Goal: Check status: Check status

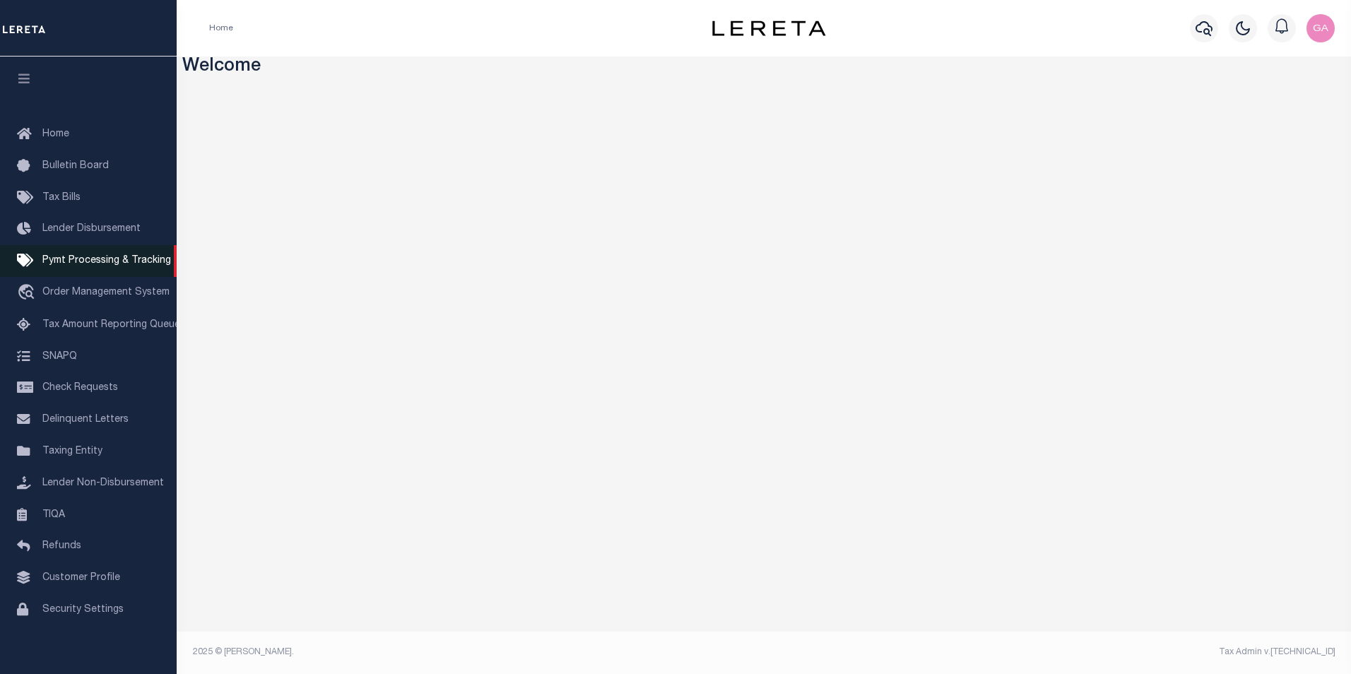
click at [88, 261] on span "Pymt Processing & Tracking" at bounding box center [106, 261] width 129 height 10
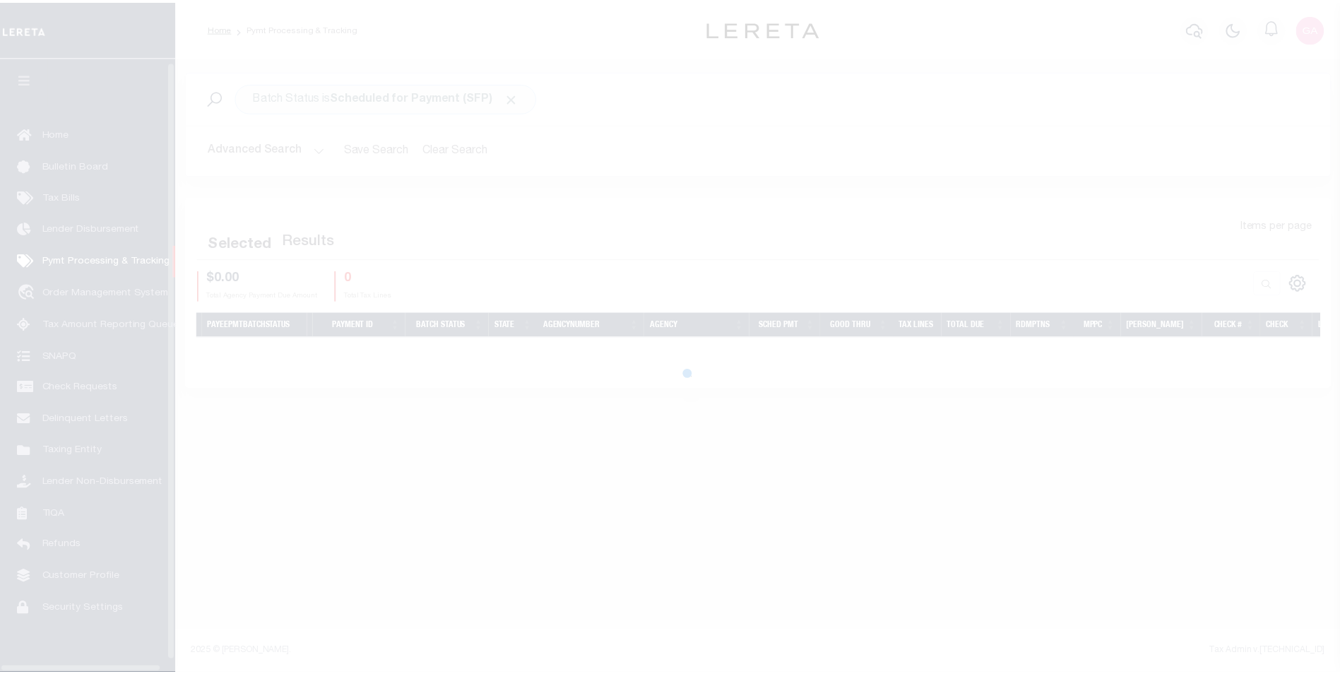
scroll to position [14, 0]
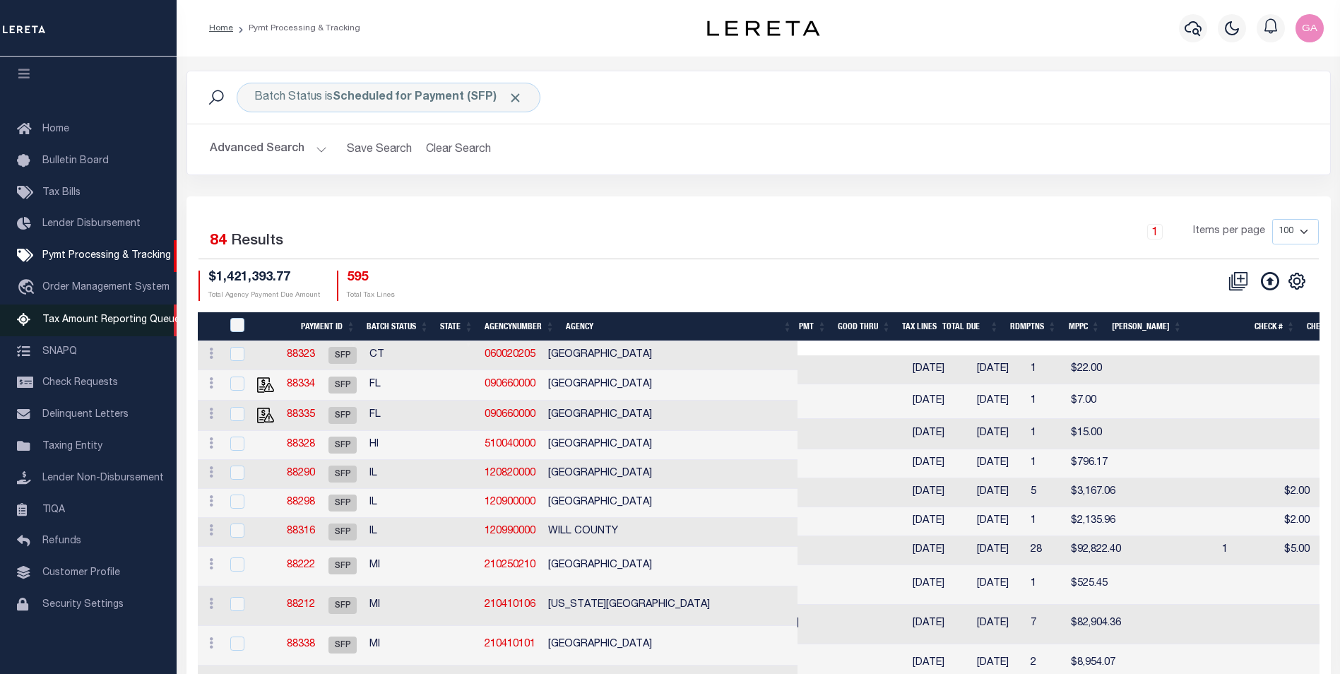
click at [86, 315] on span "Tax Amount Reporting Queue" at bounding box center [111, 320] width 138 height 10
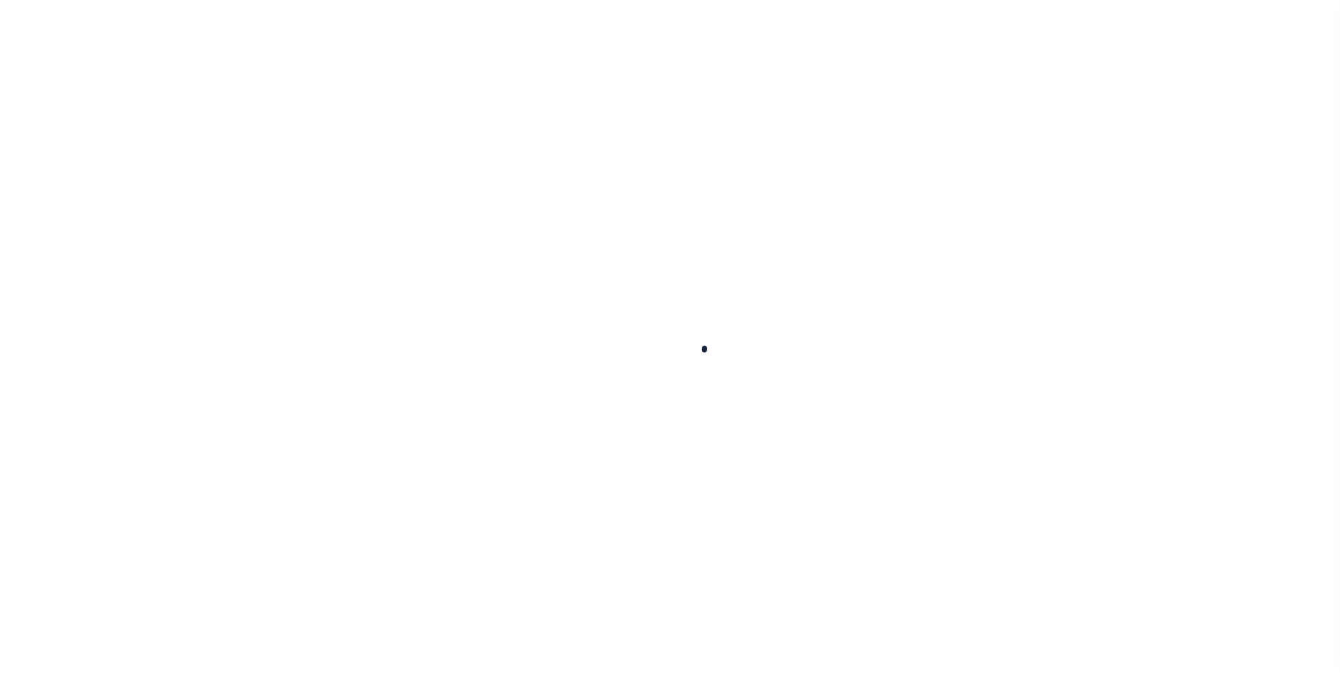
select select "100"
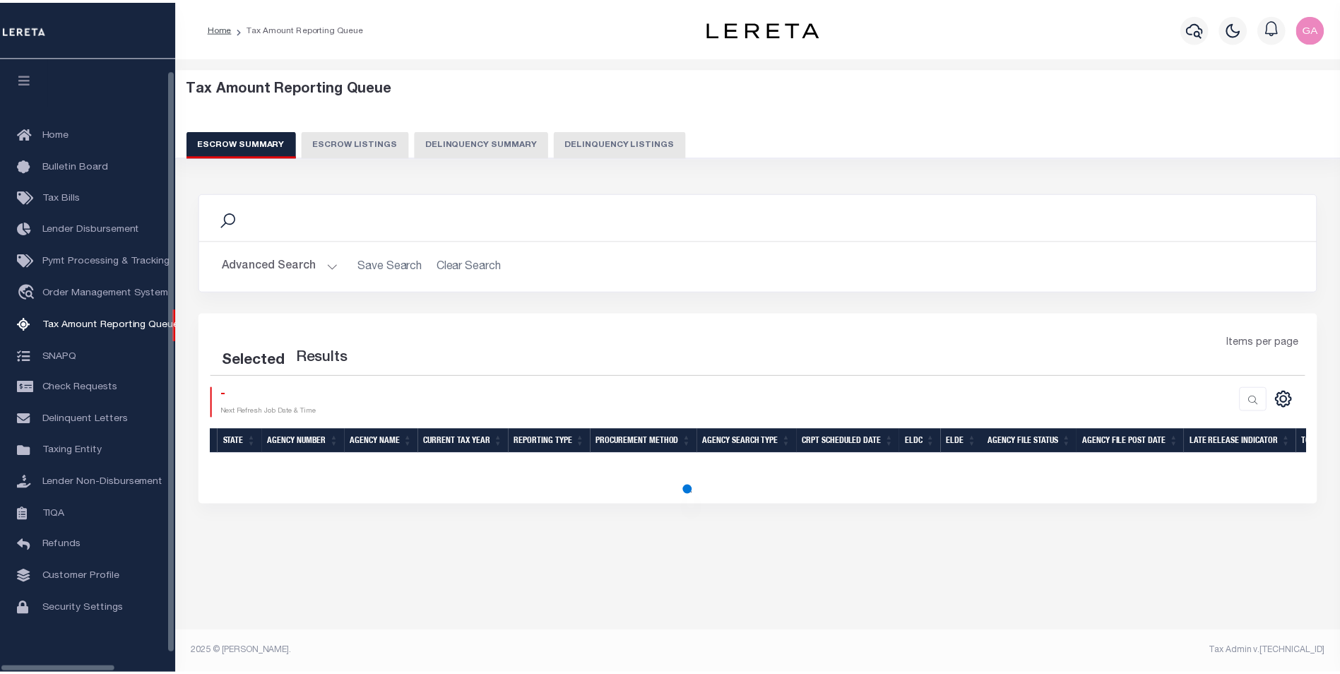
scroll to position [14, 0]
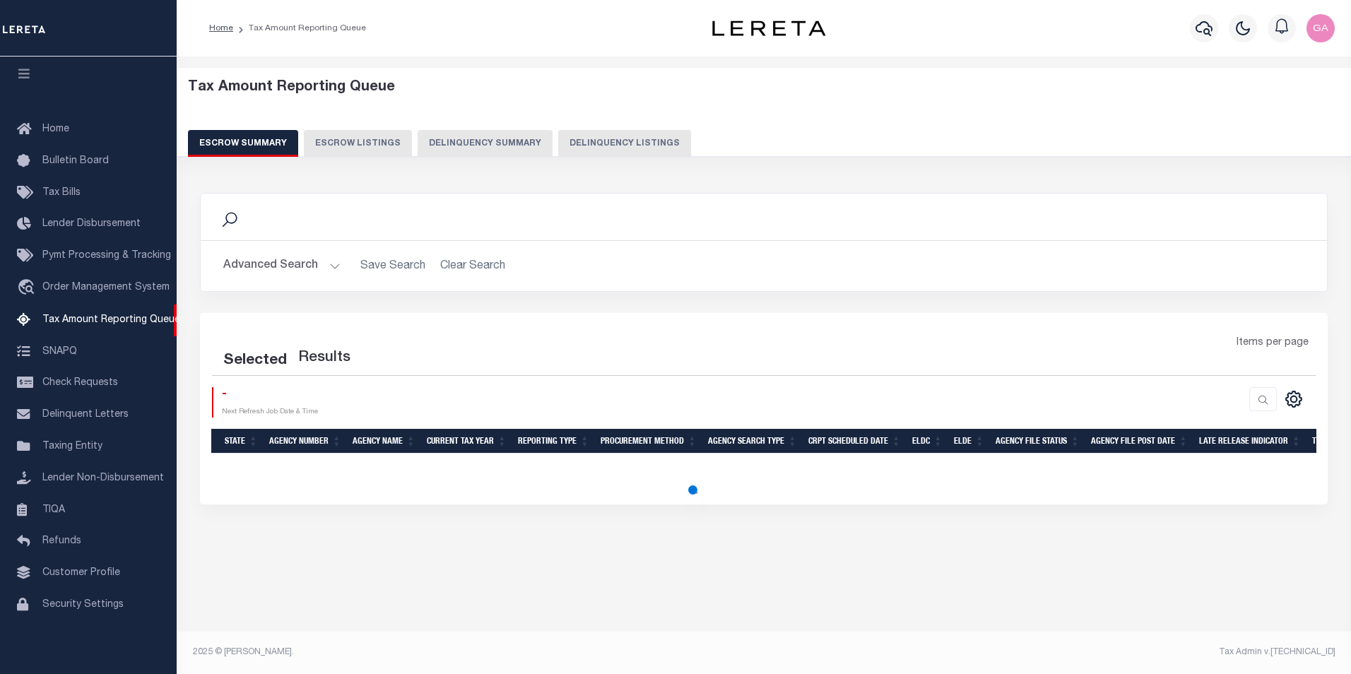
select select "100"
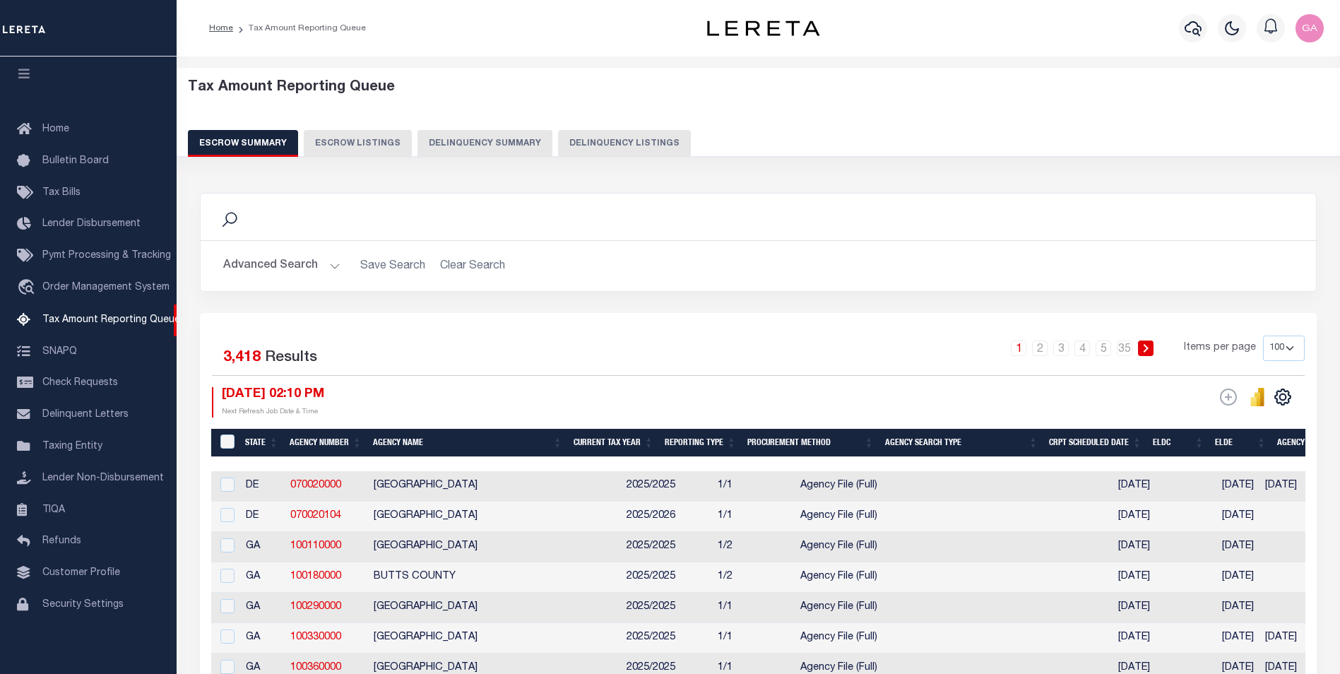
click at [333, 268] on button "Advanced Search" at bounding box center [281, 266] width 117 height 28
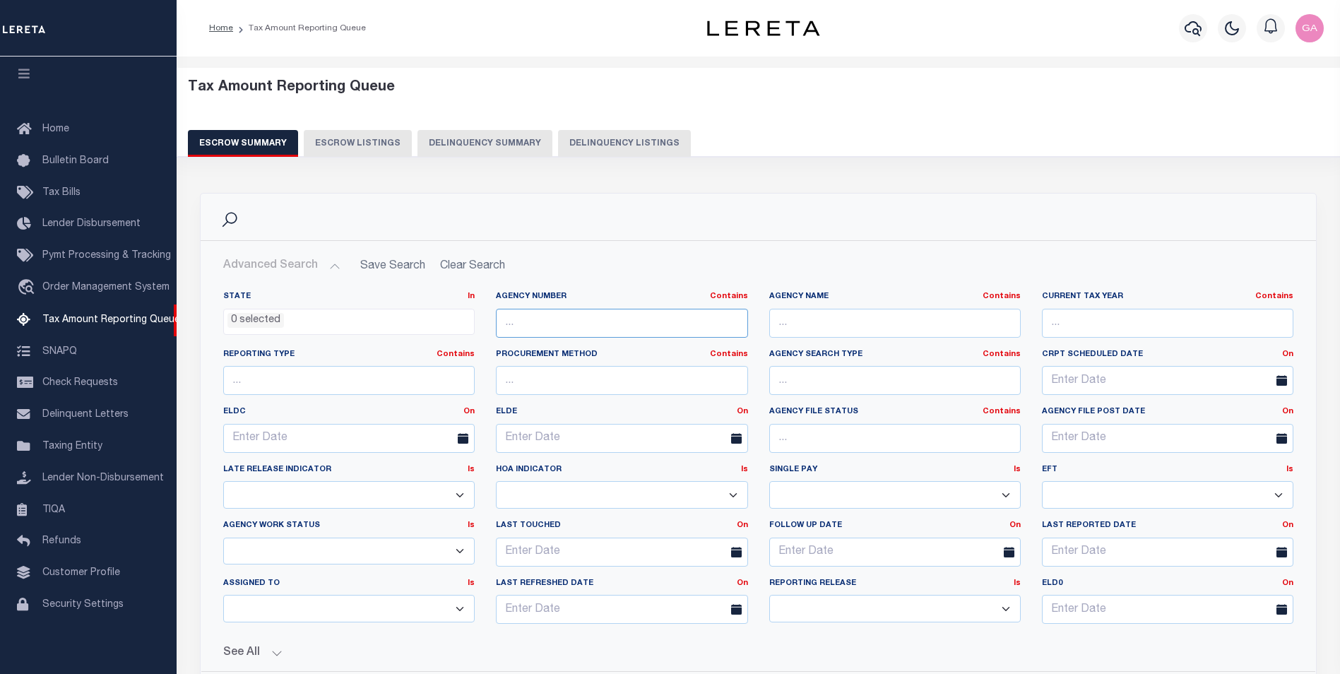
click at [549, 326] on input "text" at bounding box center [622, 323] width 252 height 29
paste input "y 190090000 i"
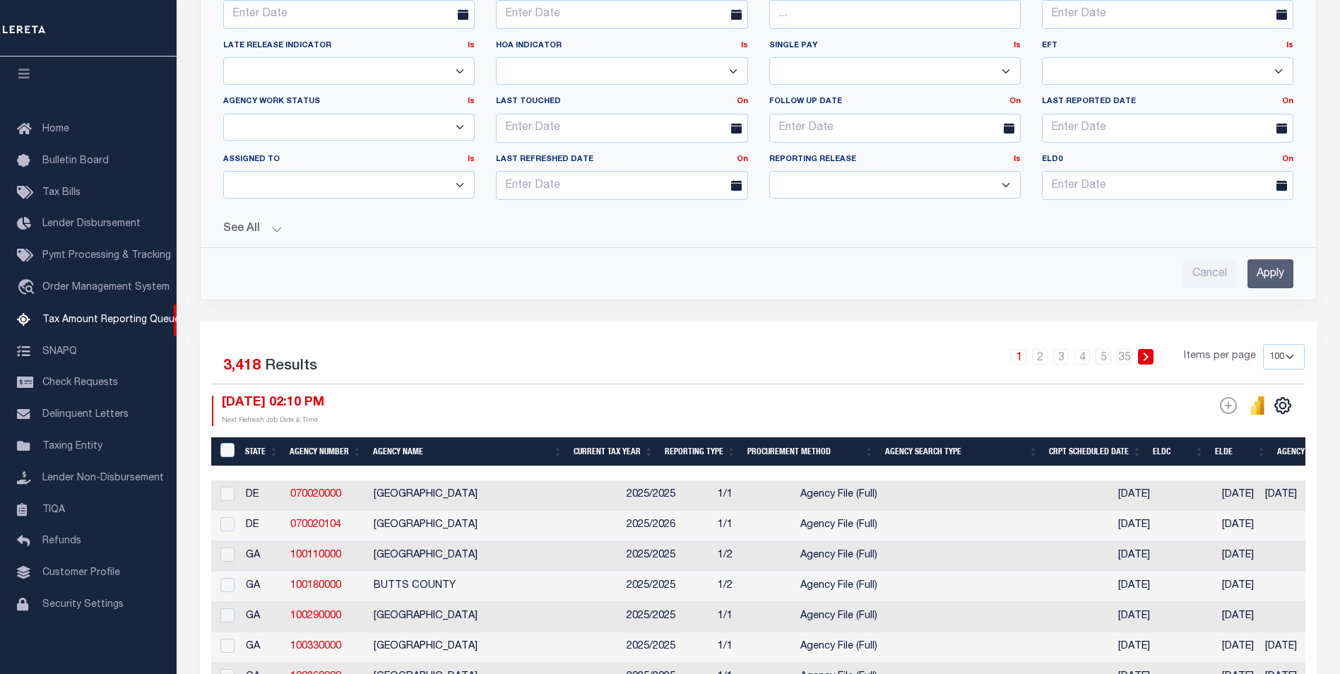
type input "190090000"
click at [1271, 268] on input "Apply" at bounding box center [1271, 273] width 46 height 29
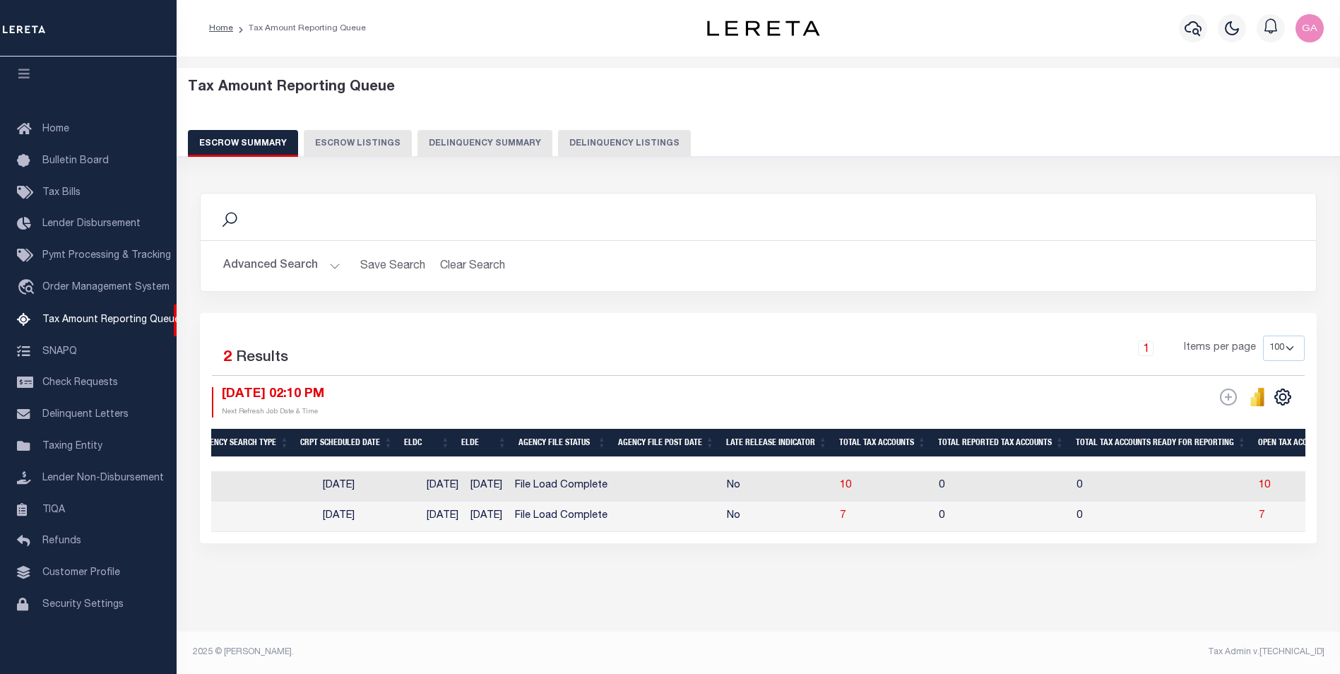
scroll to position [0, 0]
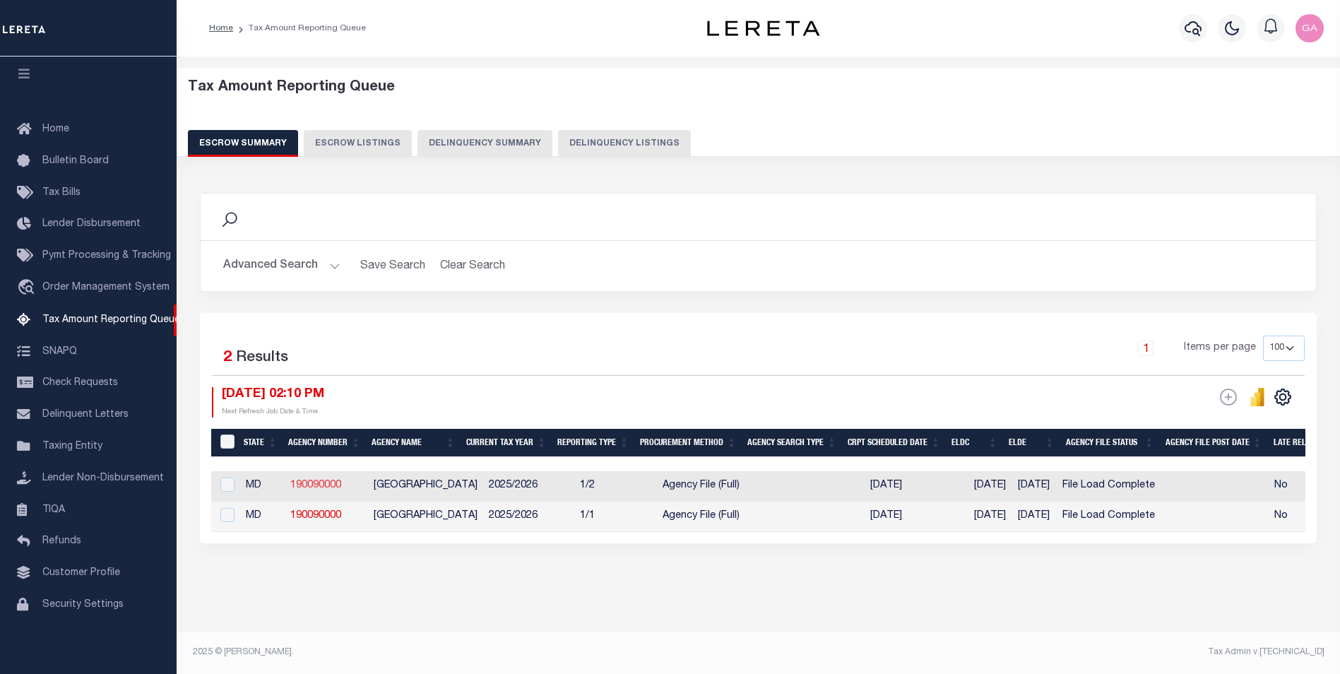
click at [326, 480] on link "190090000" at bounding box center [315, 485] width 51 height 10
checkbox input "true"
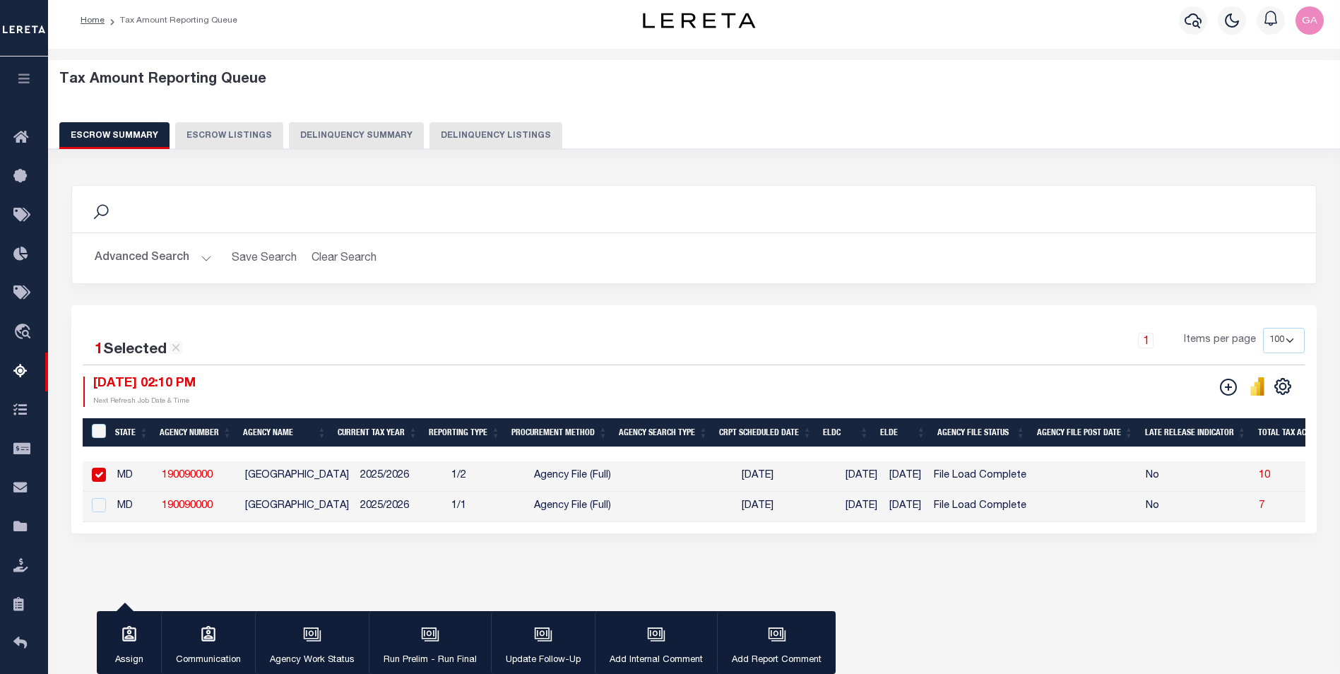
scroll to position [5, 0]
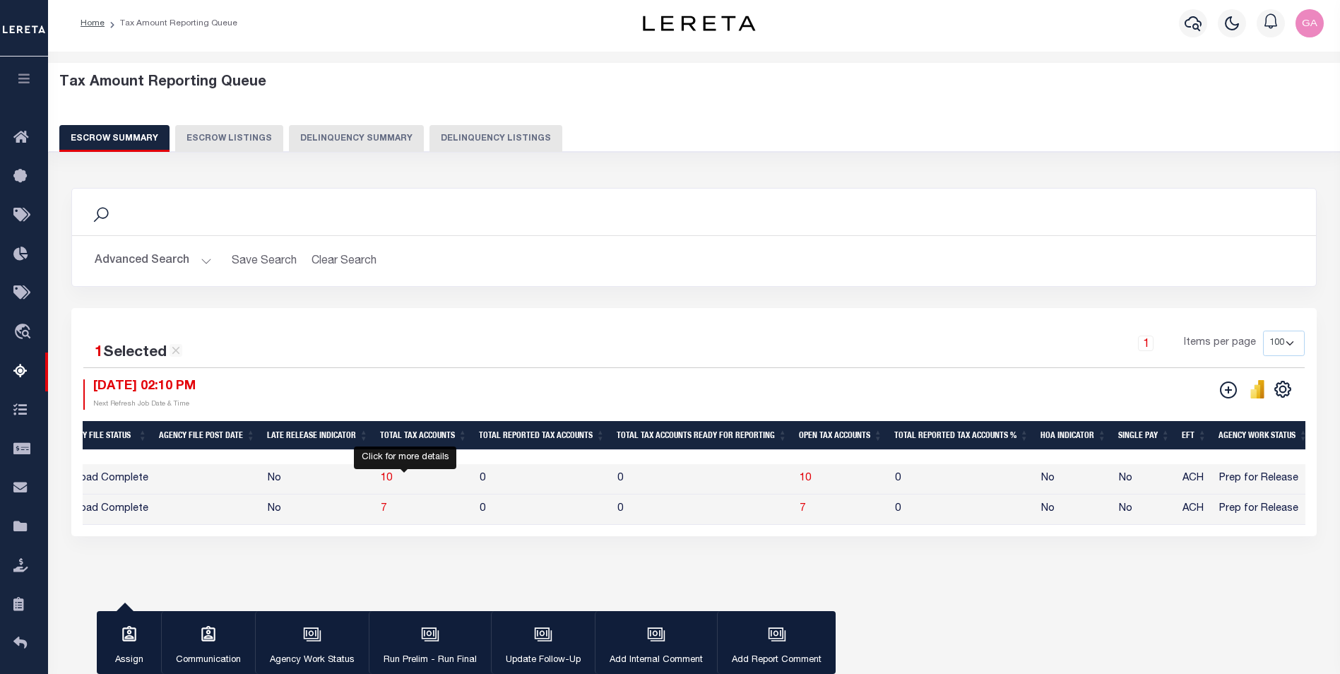
click at [392, 479] on span "10" at bounding box center [386, 478] width 11 height 10
select select "100"
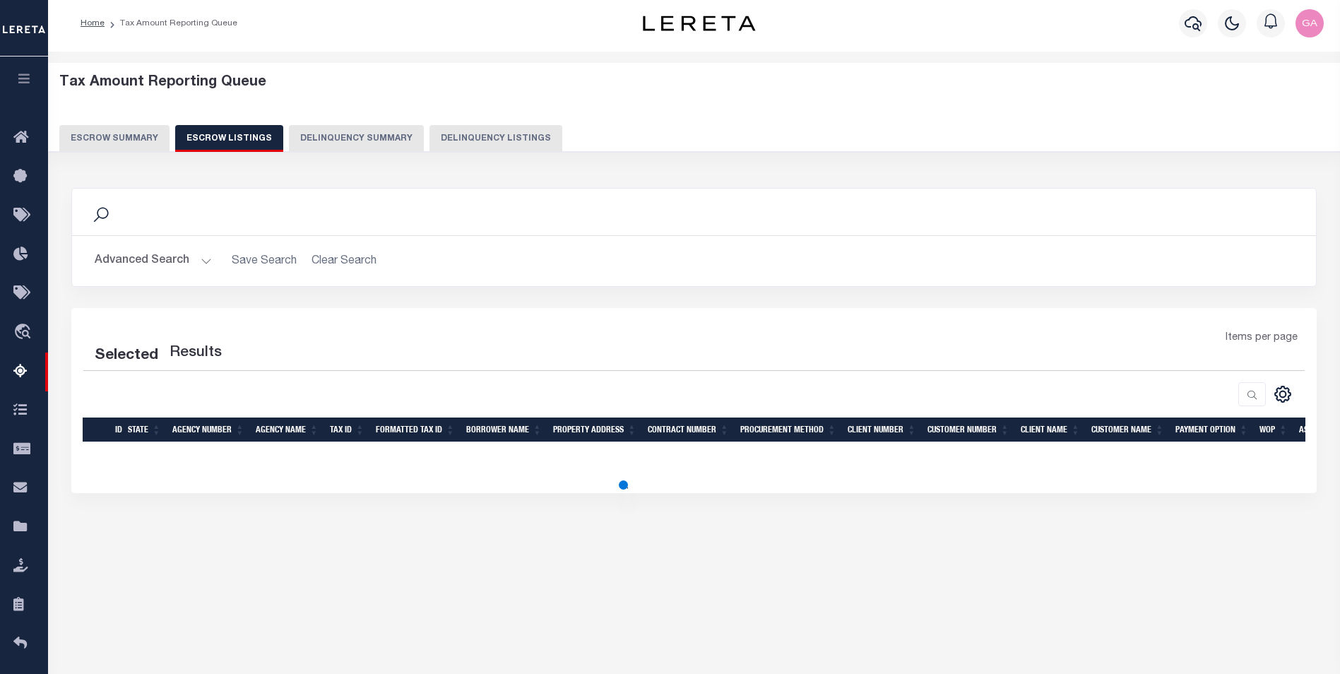
select select "100"
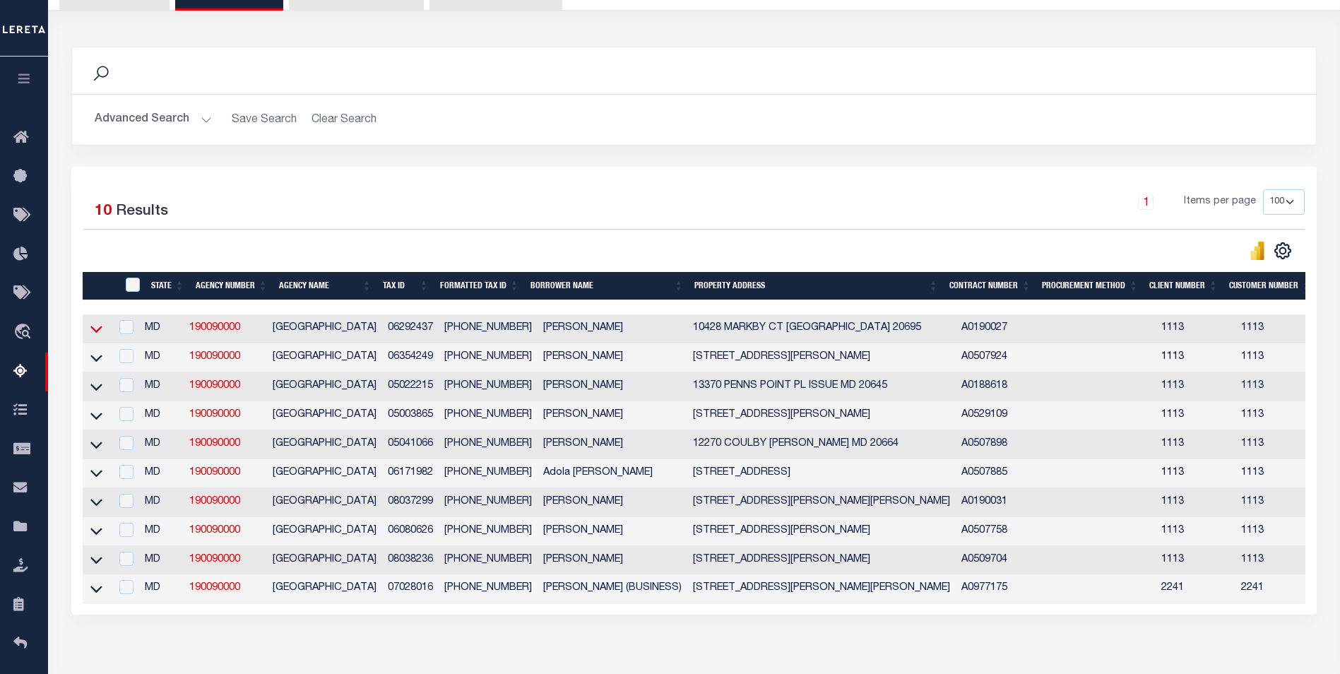
click at [95, 326] on icon at bounding box center [96, 328] width 12 height 15
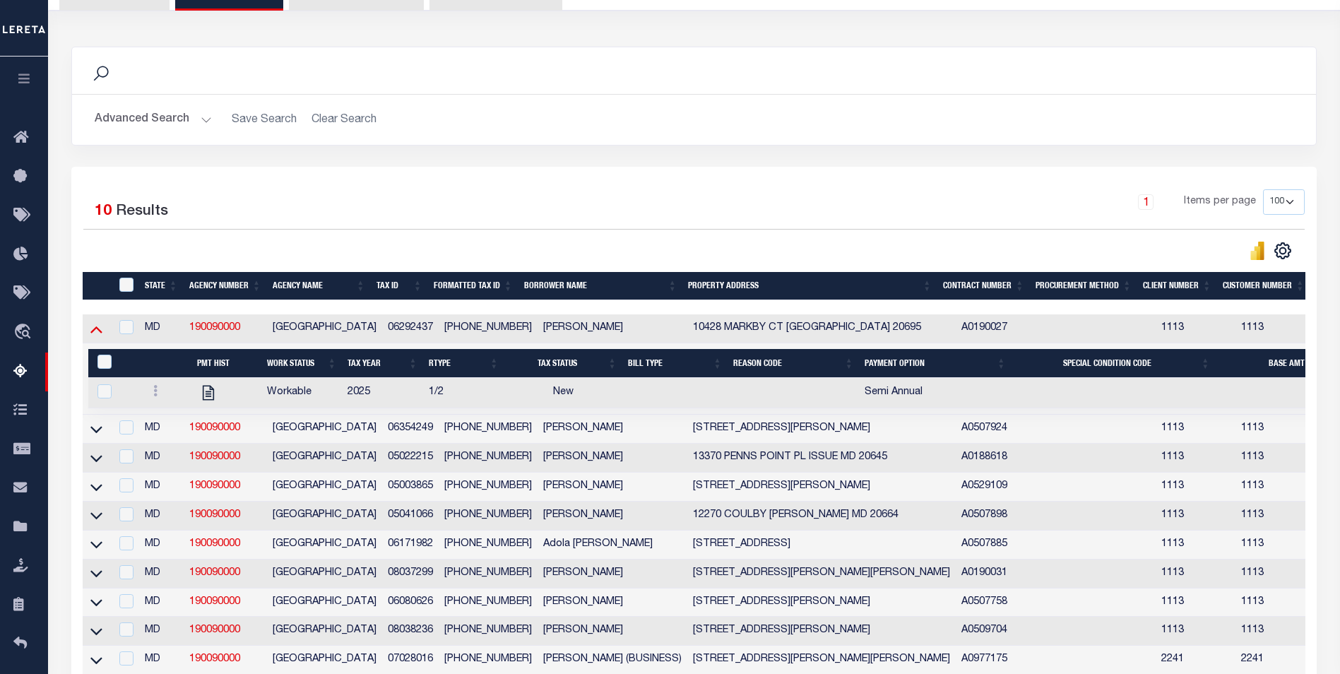
click at [96, 332] on icon at bounding box center [96, 329] width 12 height 7
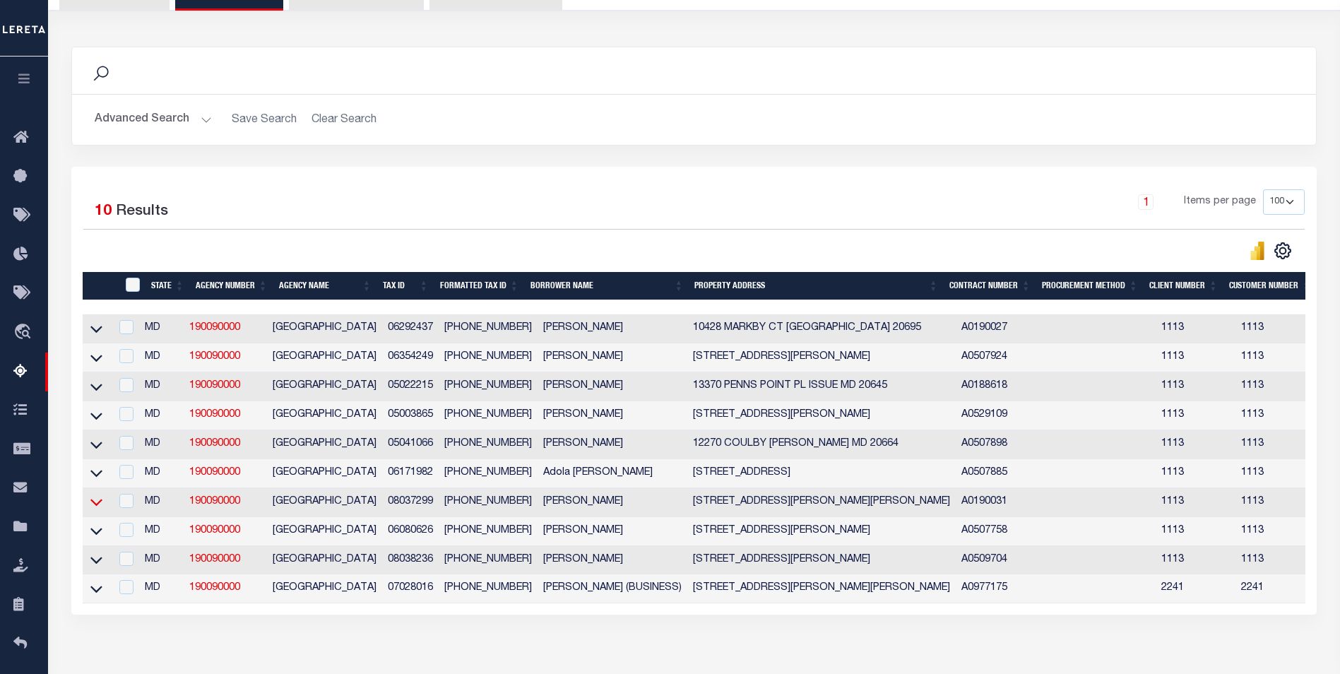
click at [97, 507] on icon at bounding box center [96, 502] width 12 height 7
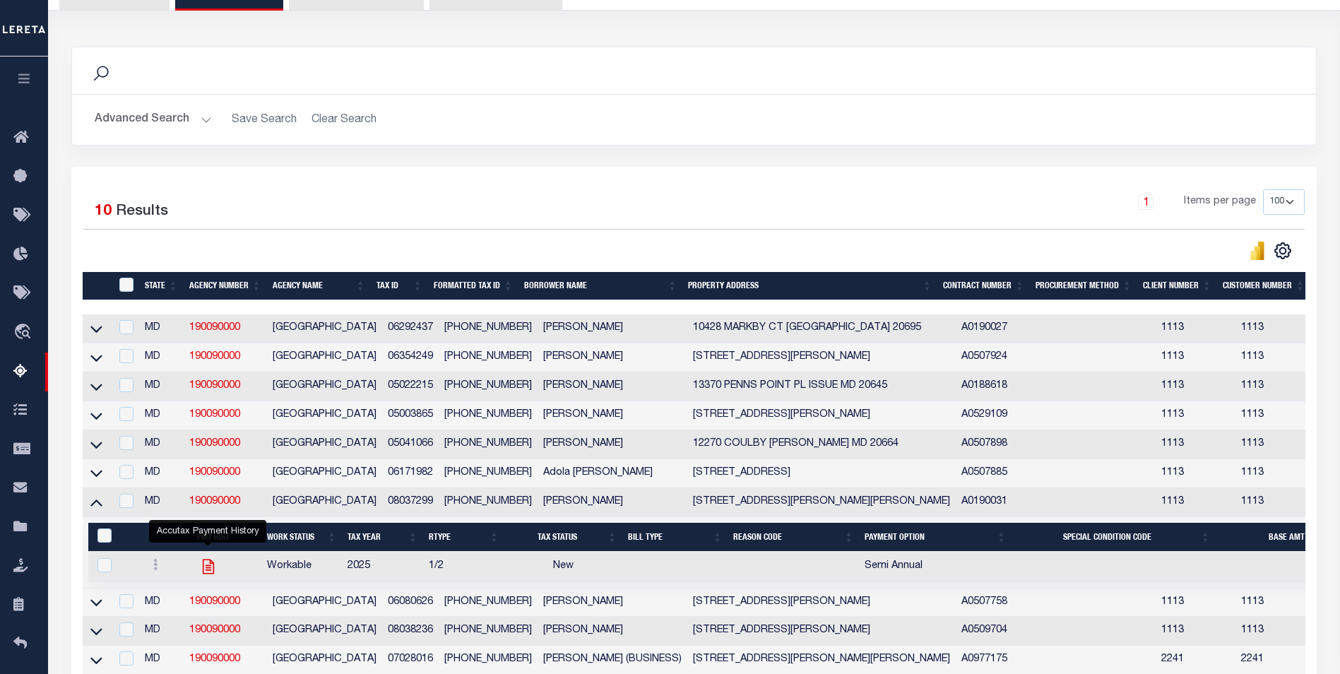
click at [207, 572] on icon "" at bounding box center [208, 566] width 11 height 15
checkbox input "true"
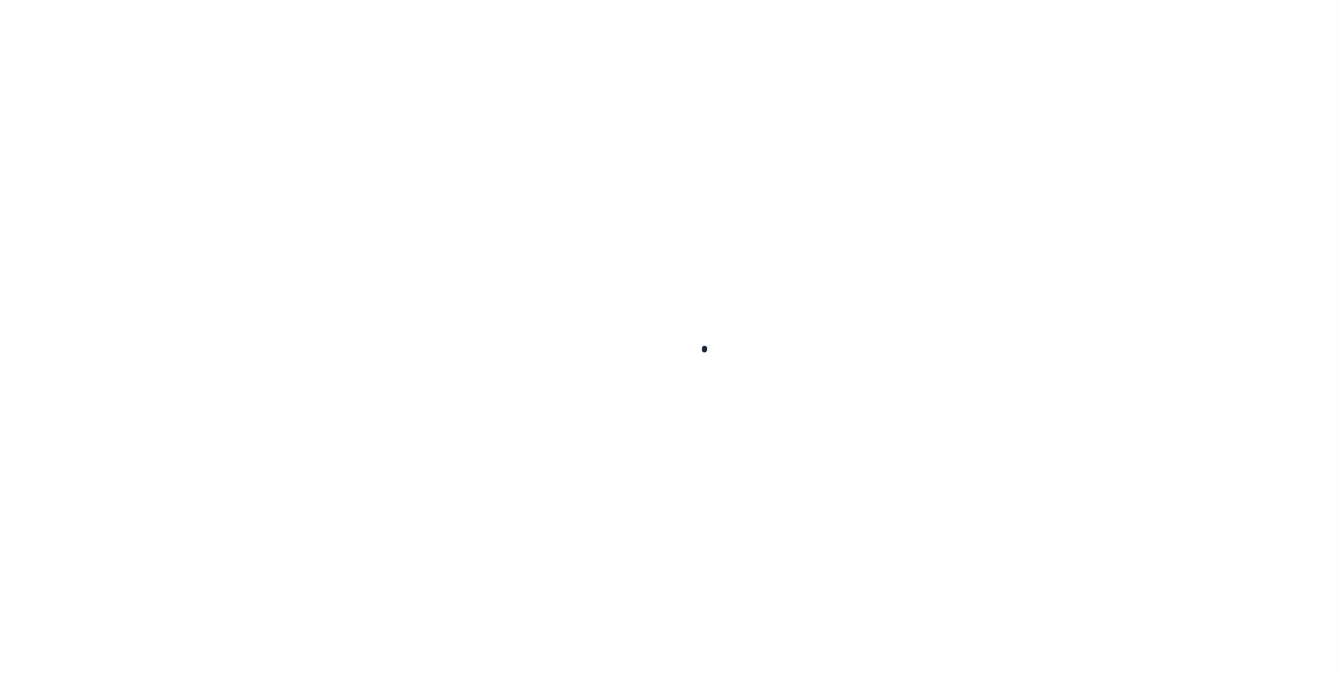
select select
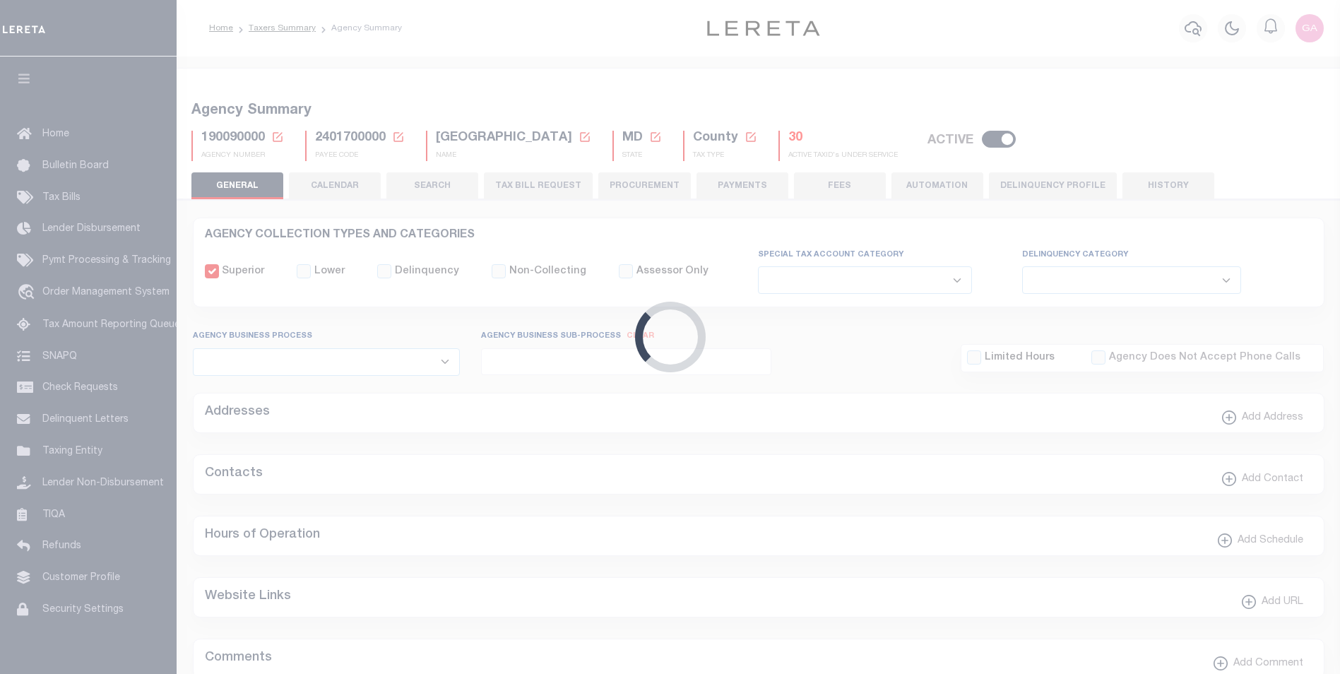
checkbox input "false"
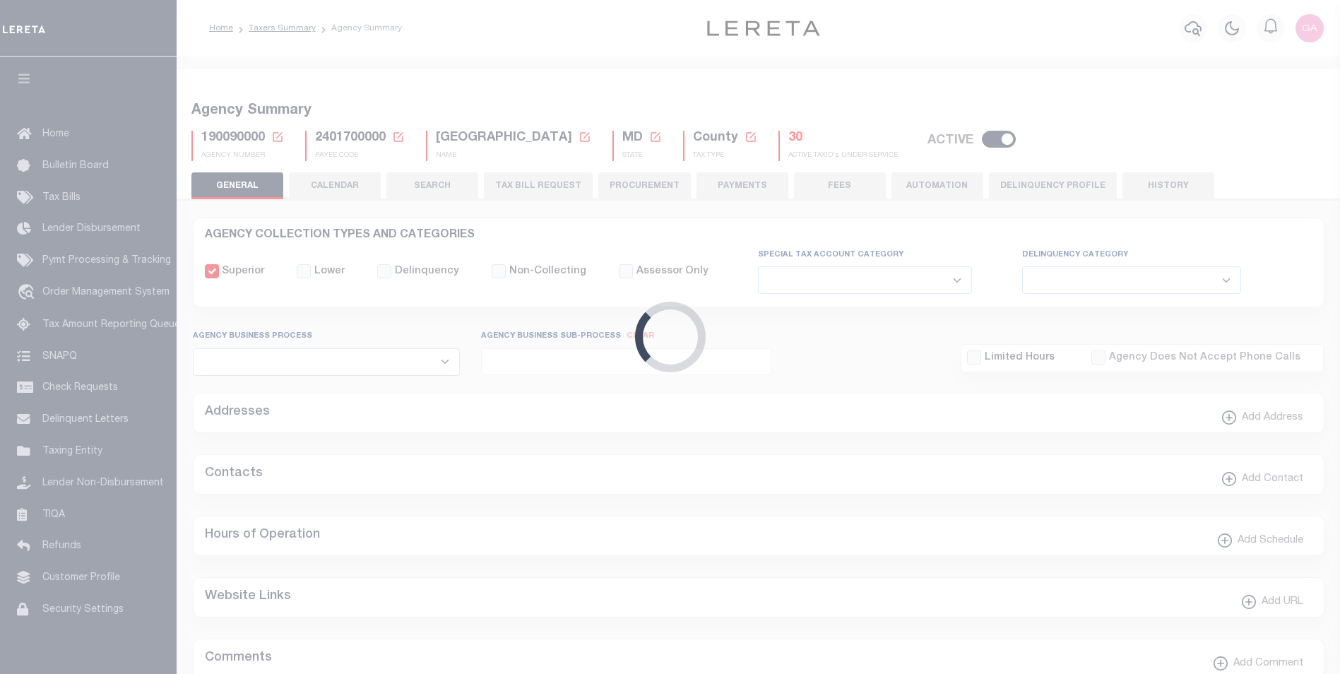
type input "2401700000"
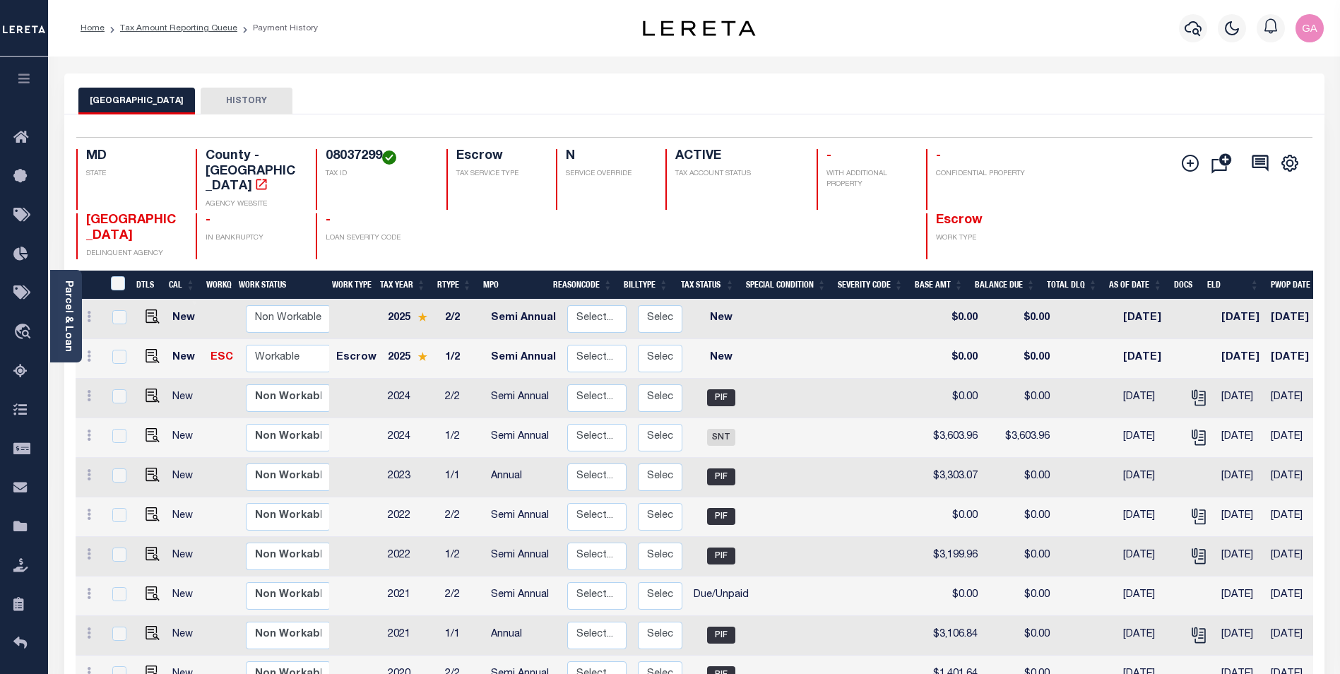
click at [230, 97] on button "HISTORY" at bounding box center [247, 101] width 92 height 27
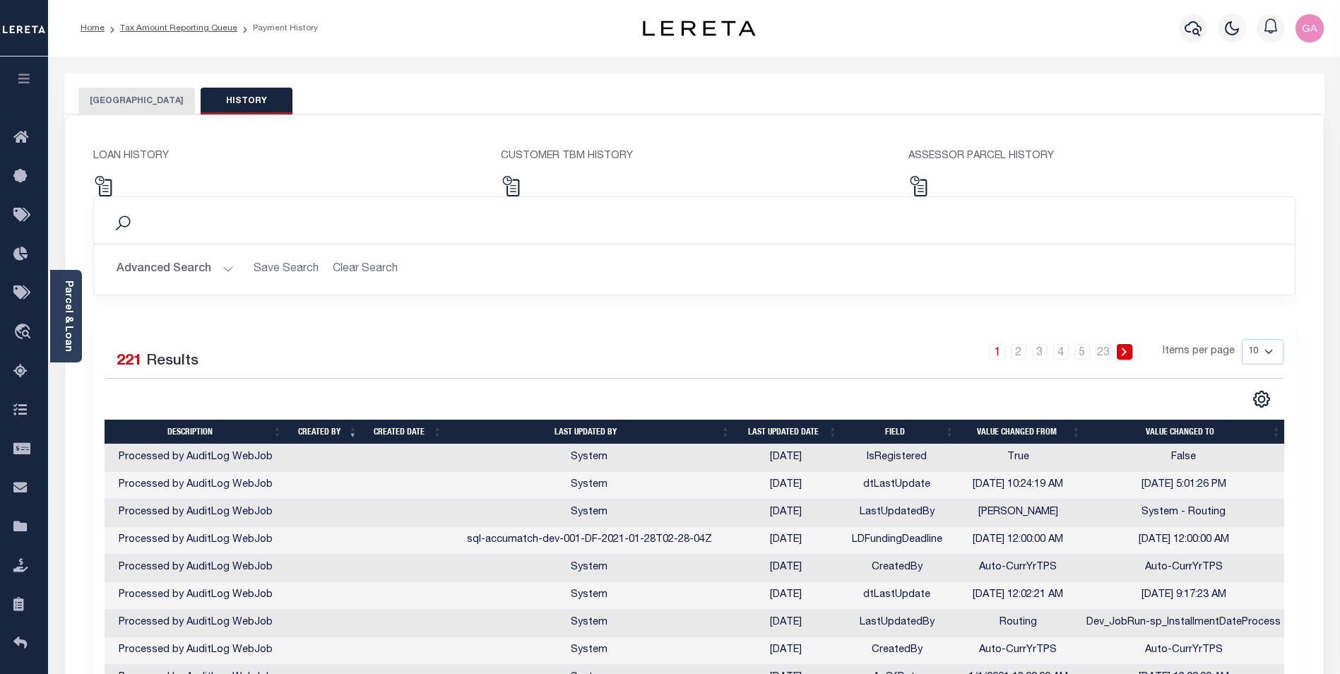
click at [128, 98] on button "[GEOGRAPHIC_DATA]" at bounding box center [136, 101] width 117 height 27
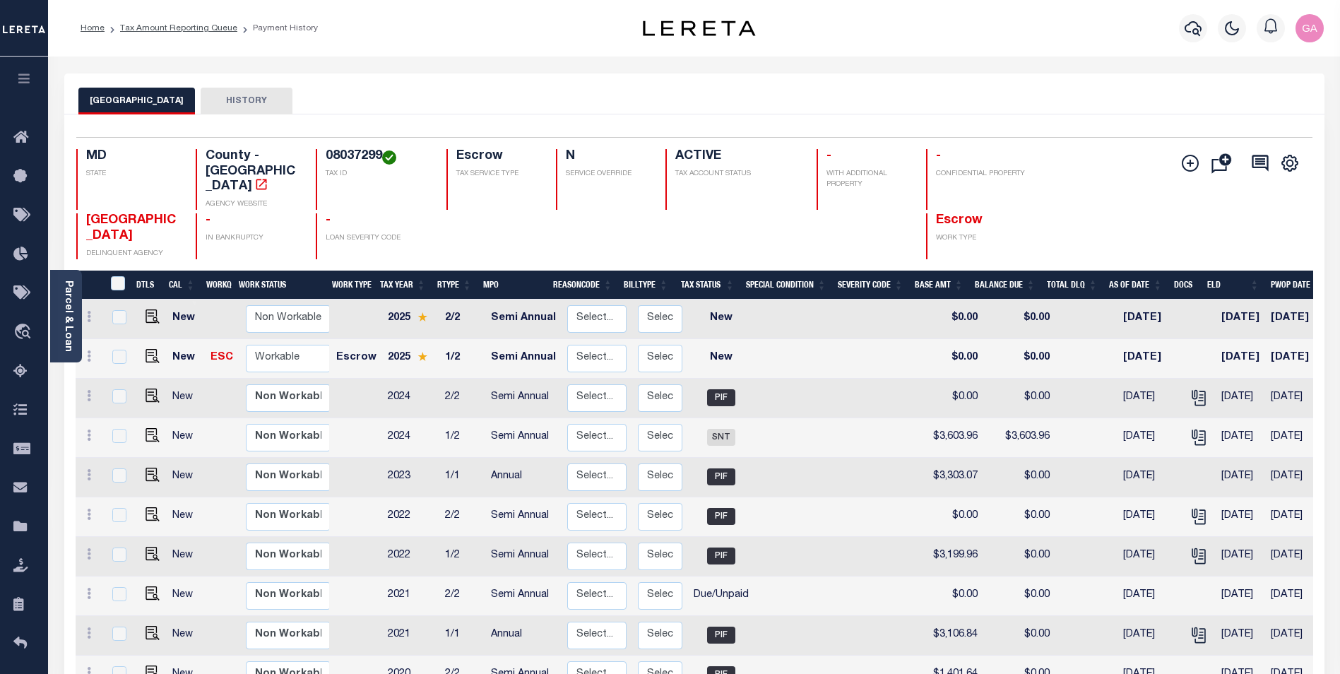
click at [232, 100] on button "HISTORY" at bounding box center [247, 101] width 92 height 27
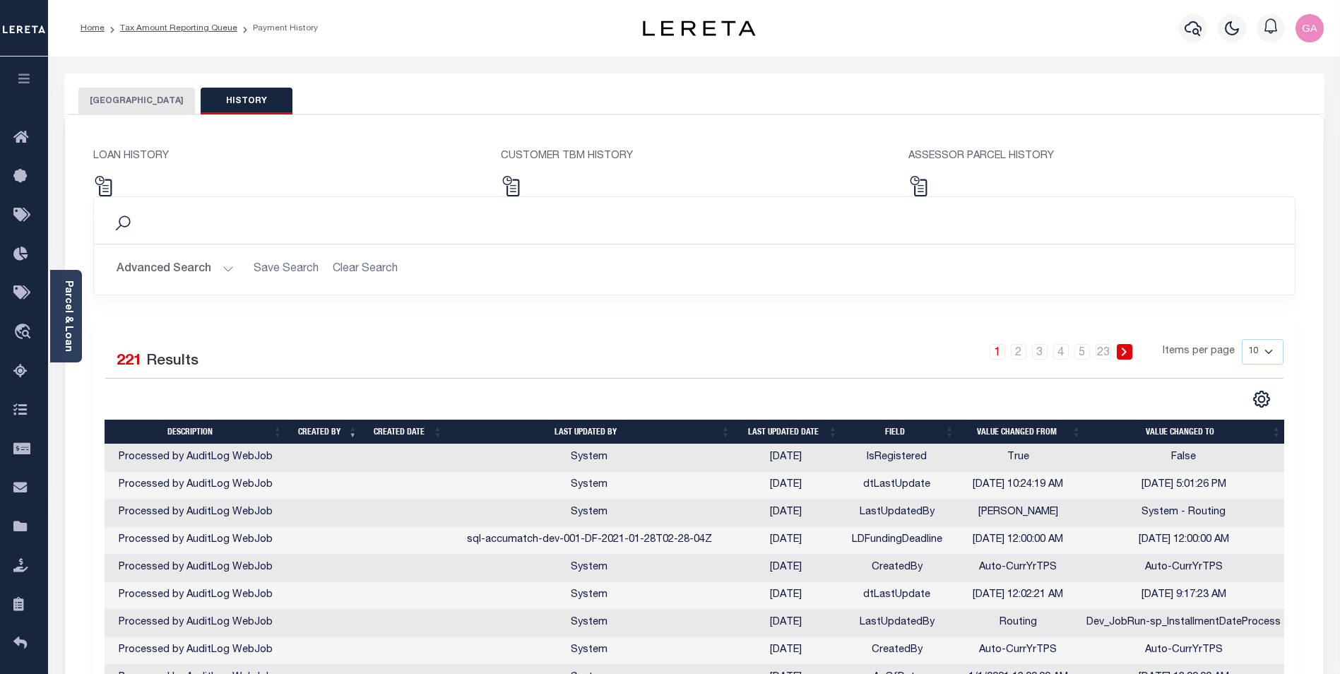
drag, startPoint x: 231, startPoint y: 100, endPoint x: 717, endPoint y: 300, distance: 525.6
click at [717, 300] on div "Search Advanced Search Save Search Clear Search Is Is" at bounding box center [695, 256] width 1224 height 120
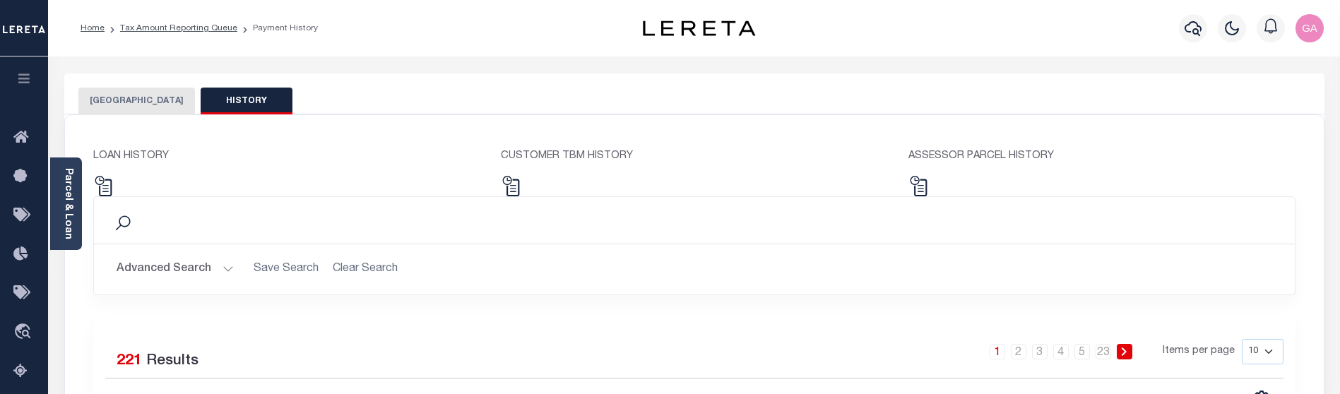
click at [131, 98] on button "[GEOGRAPHIC_DATA]" at bounding box center [136, 101] width 117 height 27
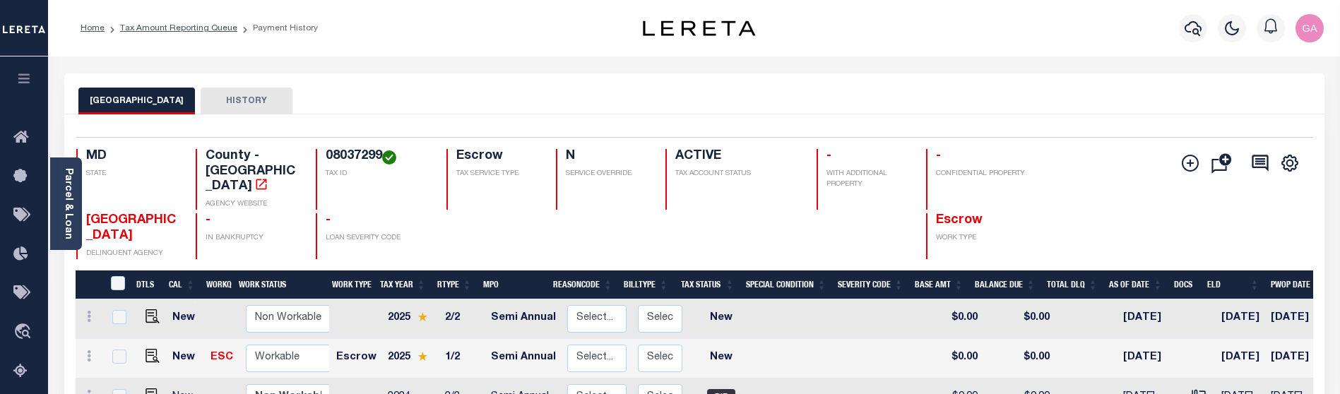
click at [223, 95] on button "HISTORY" at bounding box center [247, 101] width 92 height 27
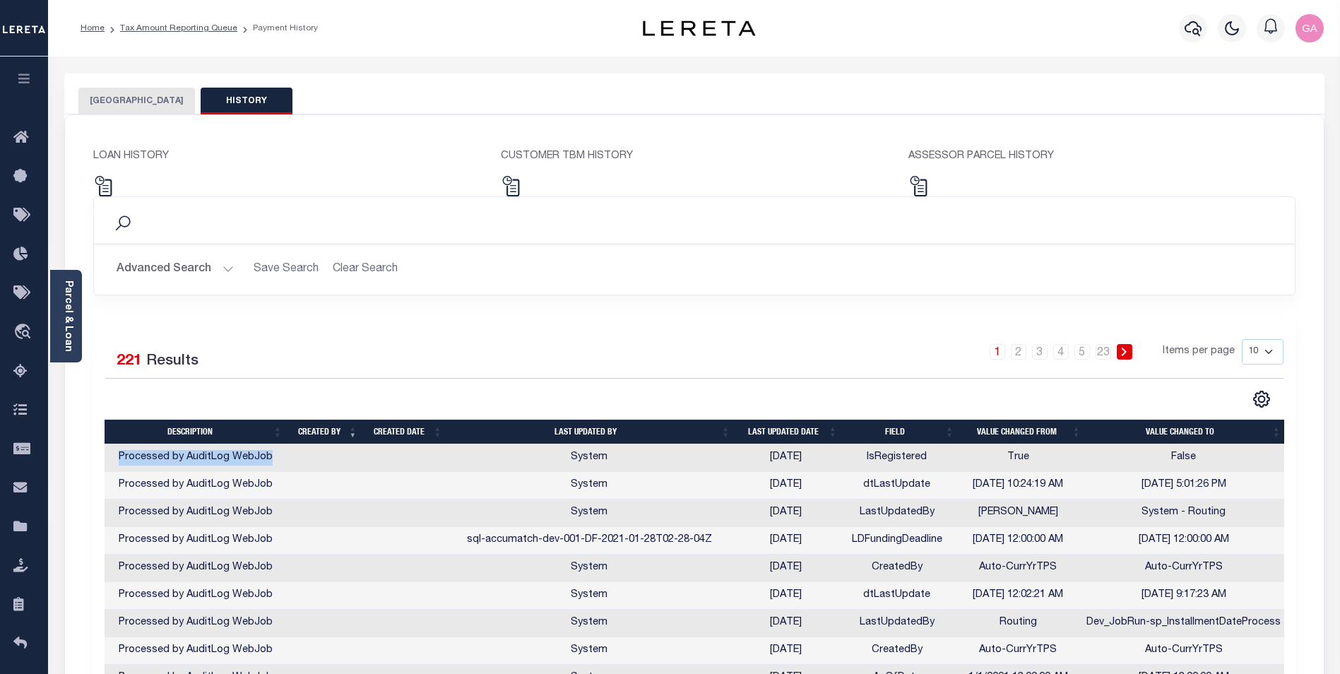
drag, startPoint x: 268, startPoint y: 464, endPoint x: 121, endPoint y: 463, distance: 147.7
click at [121, 463] on td "Processed by AuditLog WebJob" at bounding box center [196, 458] width 183 height 28
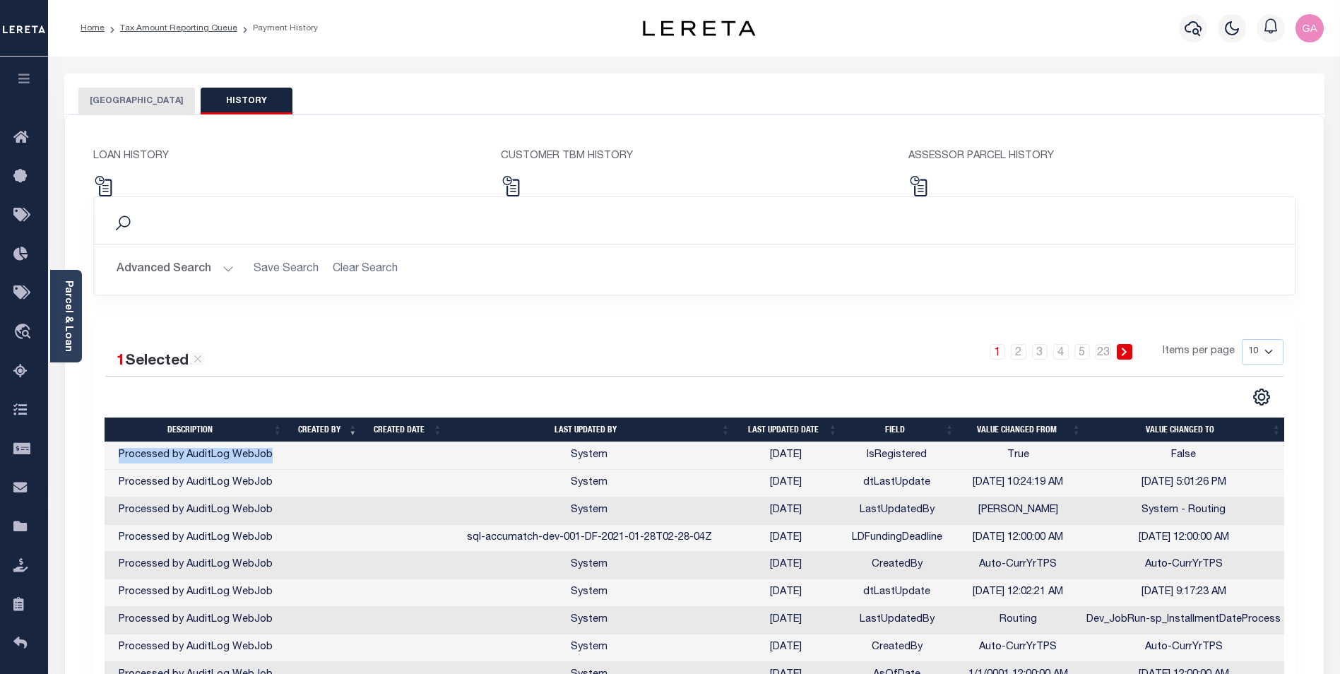
copy td "Processed by AuditLog WebJob"
click at [130, 97] on button "[GEOGRAPHIC_DATA]" at bounding box center [136, 101] width 117 height 27
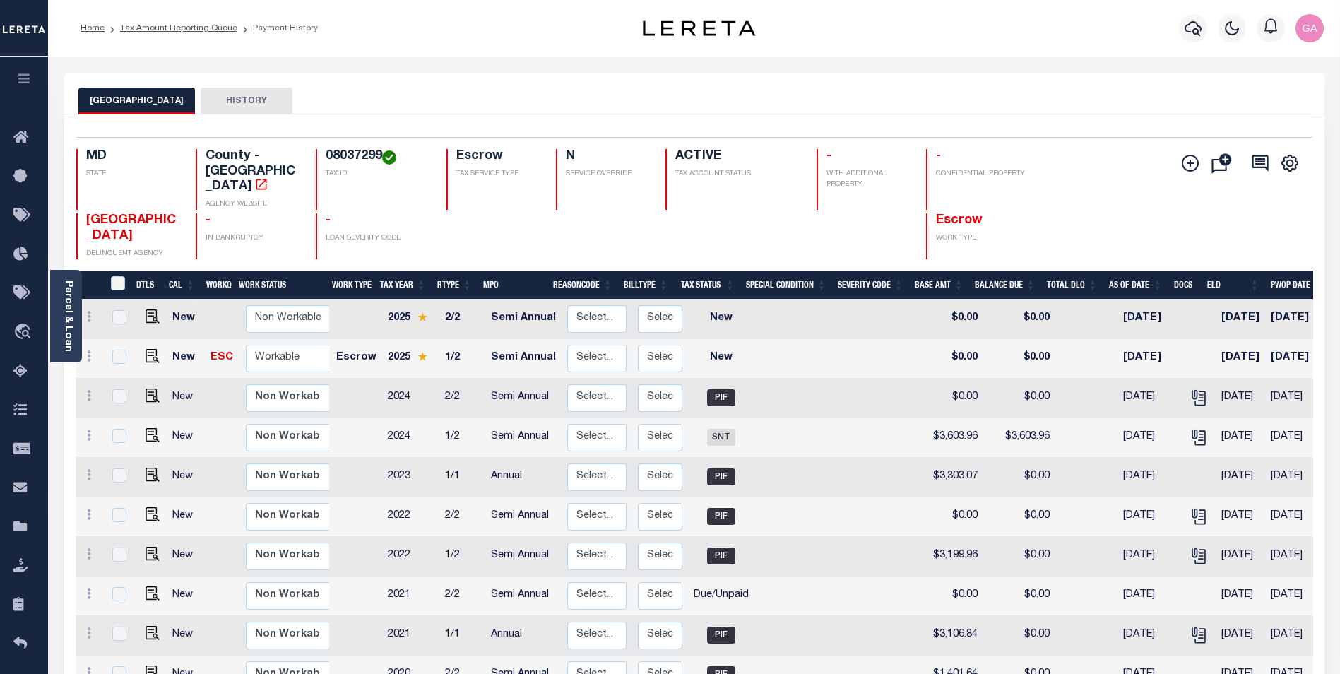
click at [222, 102] on button "HISTORY" at bounding box center [247, 101] width 92 height 27
click at [228, 94] on button "HISTORY" at bounding box center [247, 101] width 92 height 27
